Goal: Check status

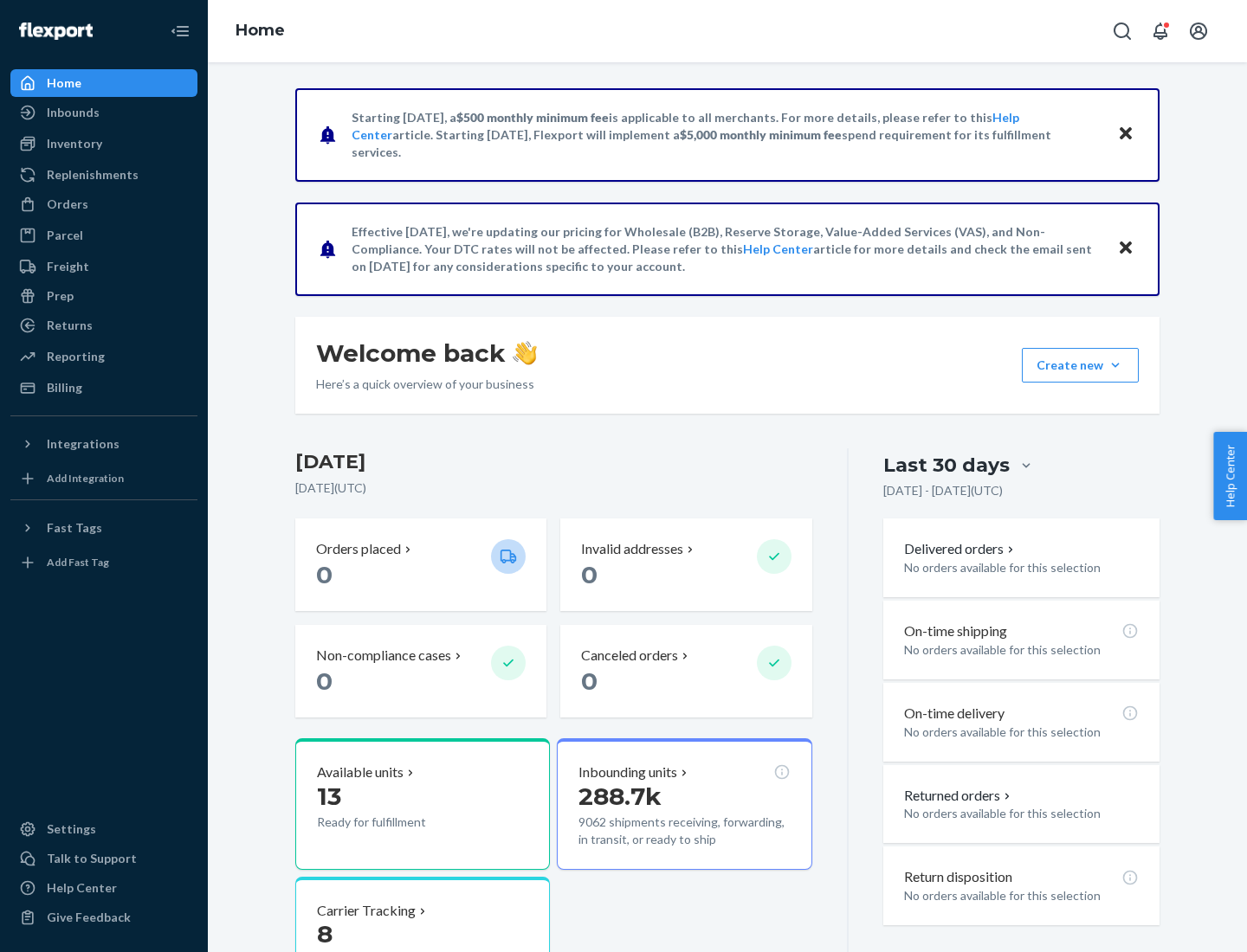
click at [1115, 365] on button "Create new Create new inbound Create new order Create new product" at bounding box center [1080, 366] width 117 height 35
click at [72, 113] on div "Inbounds" at bounding box center [73, 113] width 52 height 17
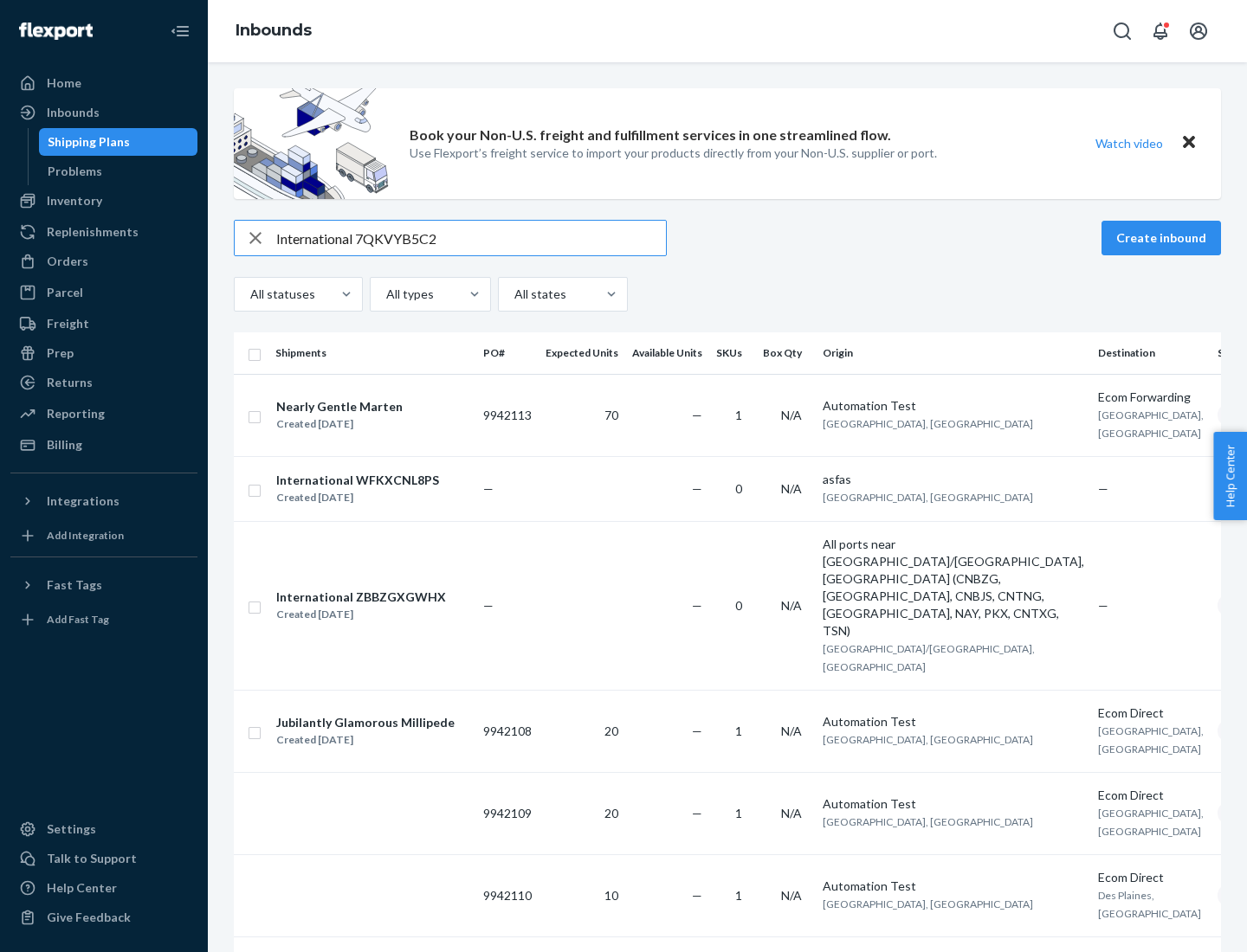
type input "International 7QKVYB5C29"
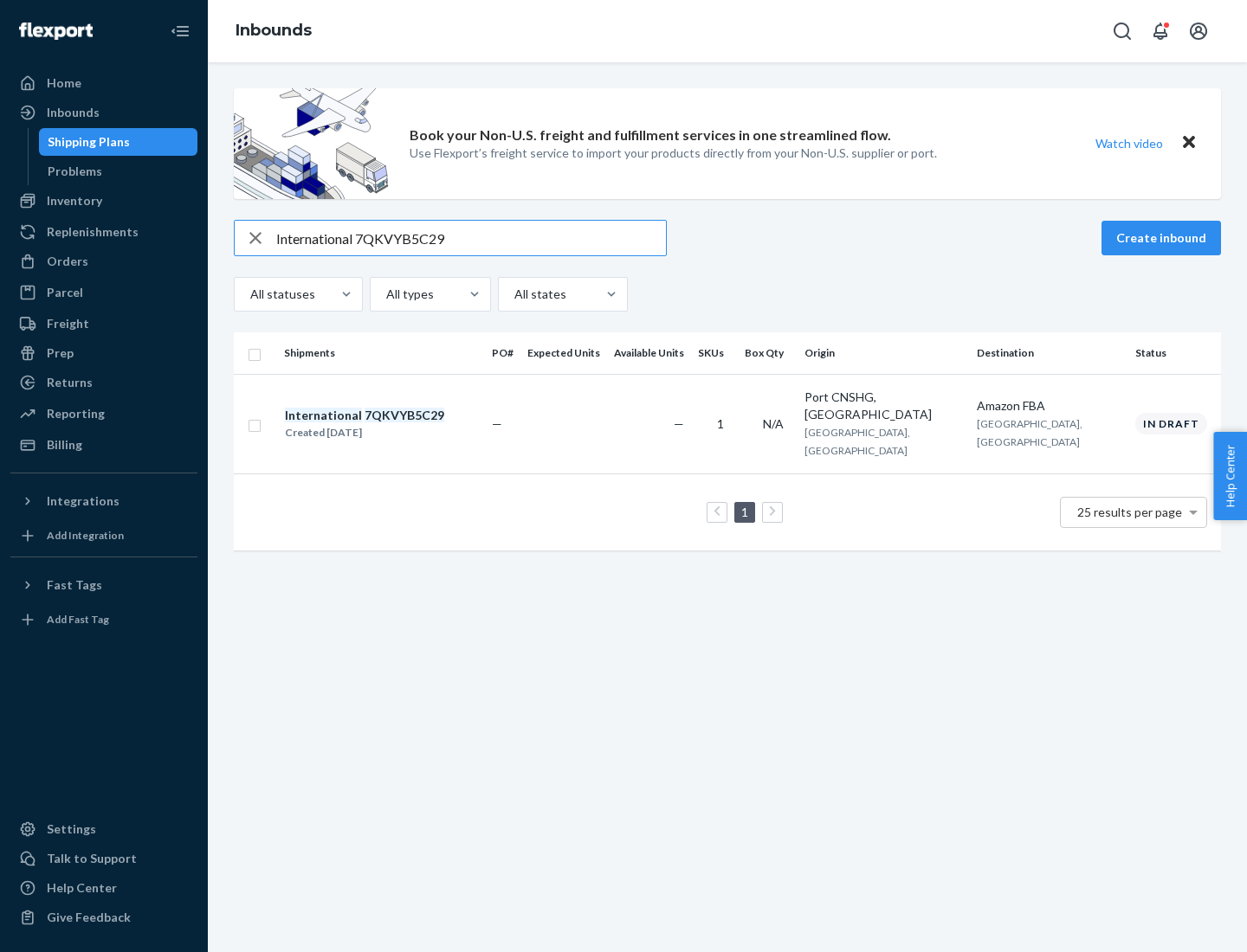
click at [394, 424] on div "Created [DATE]" at bounding box center [364, 433] width 159 height 17
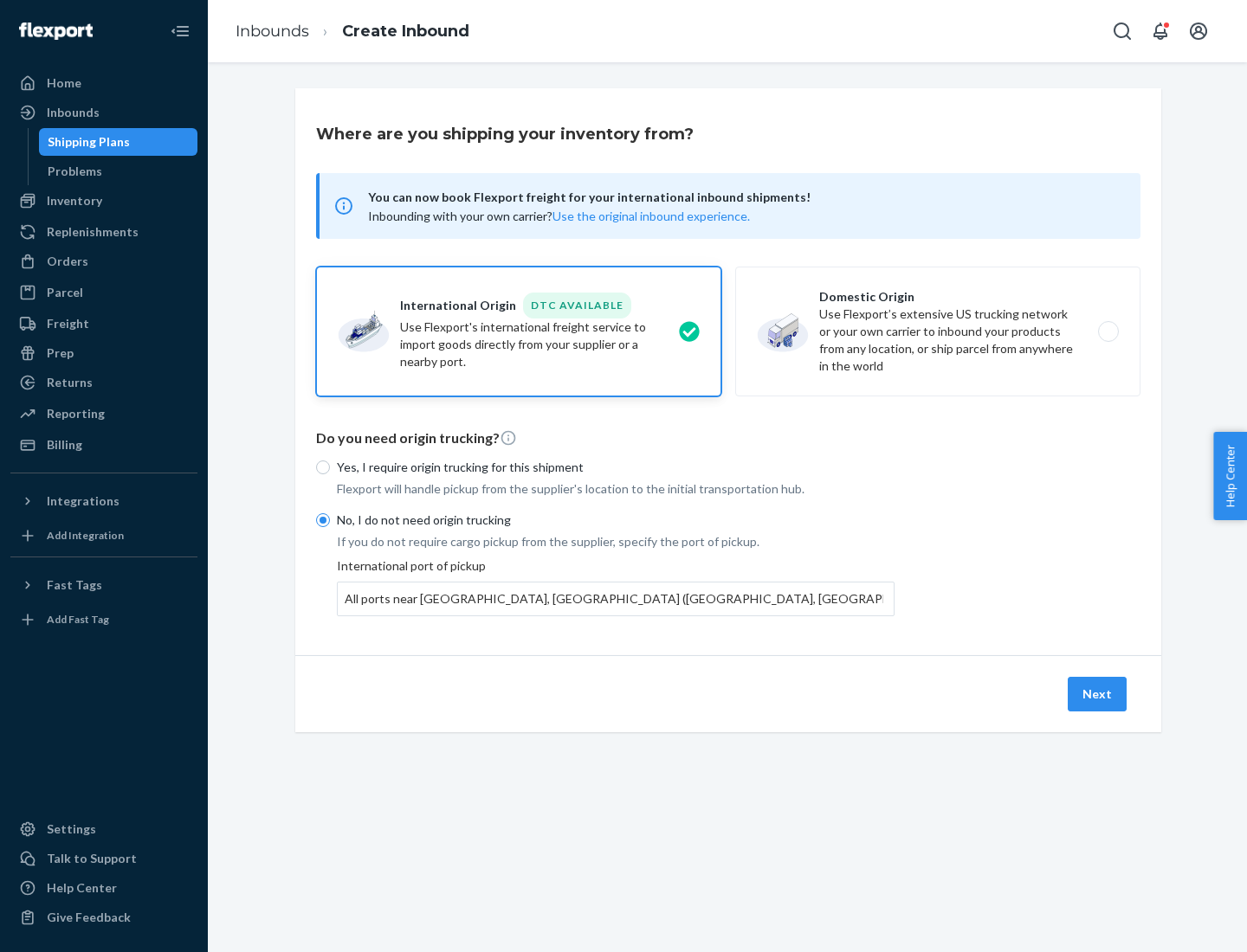
click at [1098, 693] on button "Next" at bounding box center [1096, 694] width 59 height 35
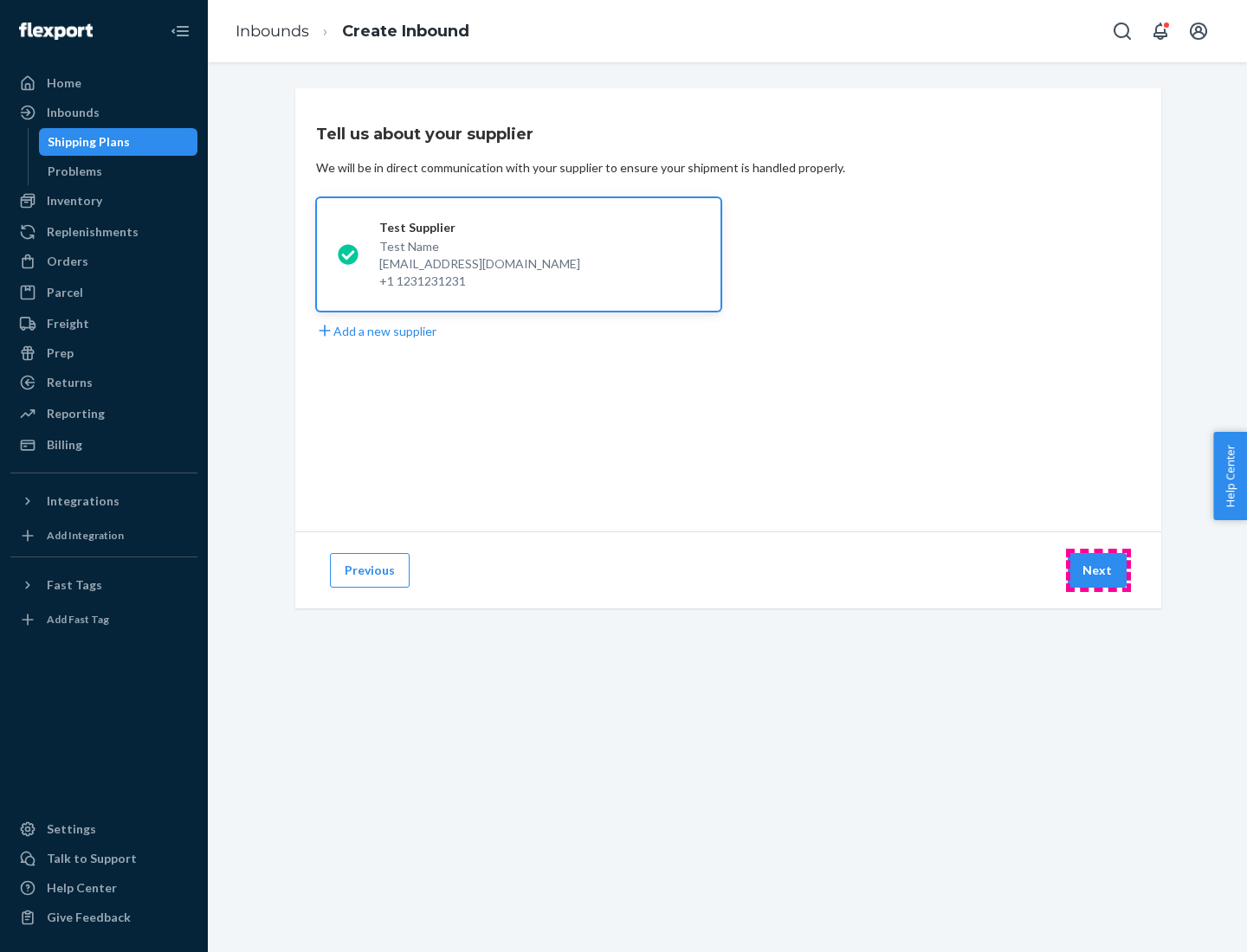
click at [1098, 570] on button "Next" at bounding box center [1096, 570] width 59 height 35
